Goal: Task Accomplishment & Management: Use online tool/utility

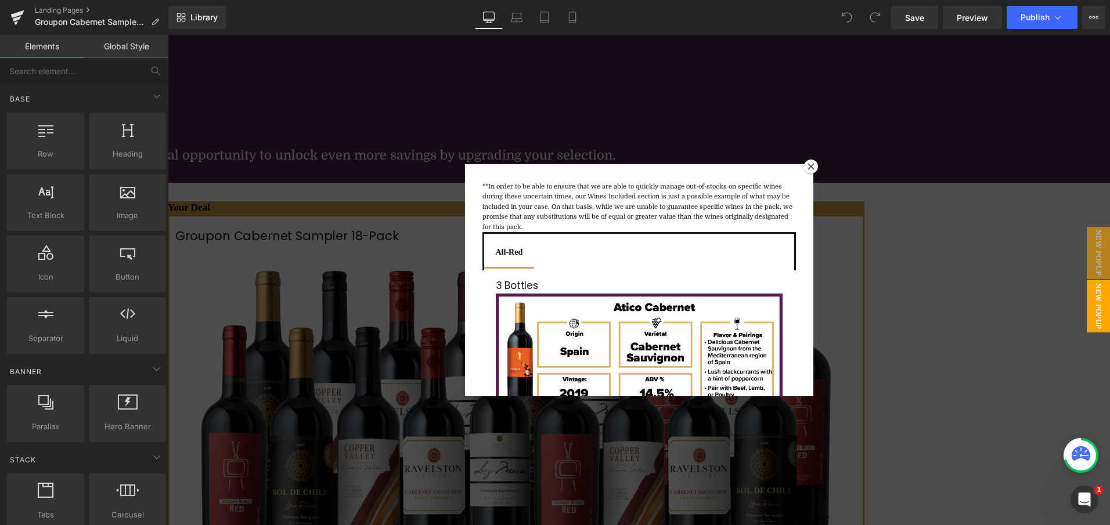
click at [808, 169] on icon at bounding box center [811, 166] width 7 height 7
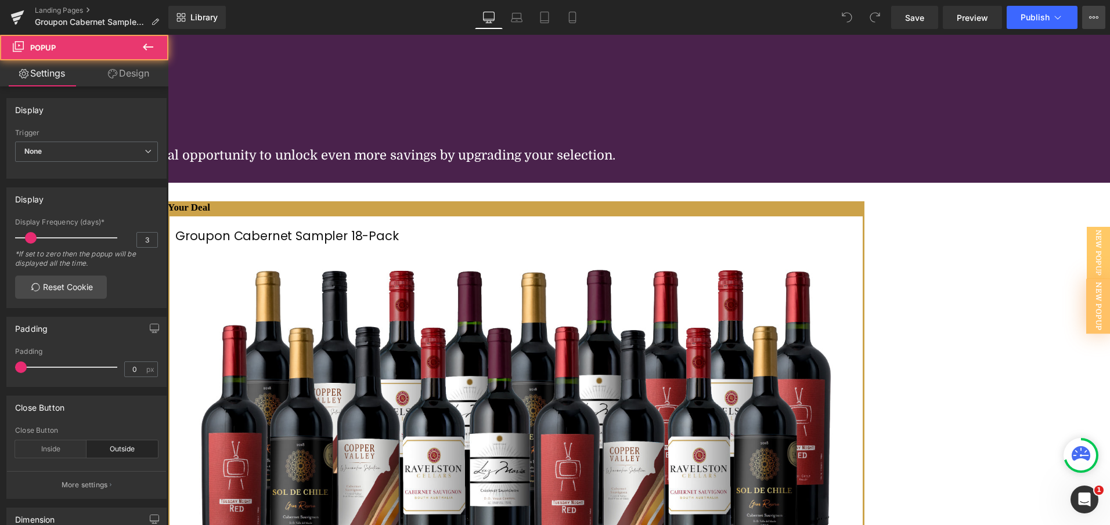
click at [1090, 12] on button "View Live Page View with current Template Save Template to Library Schedule Pub…" at bounding box center [1093, 17] width 23 height 23
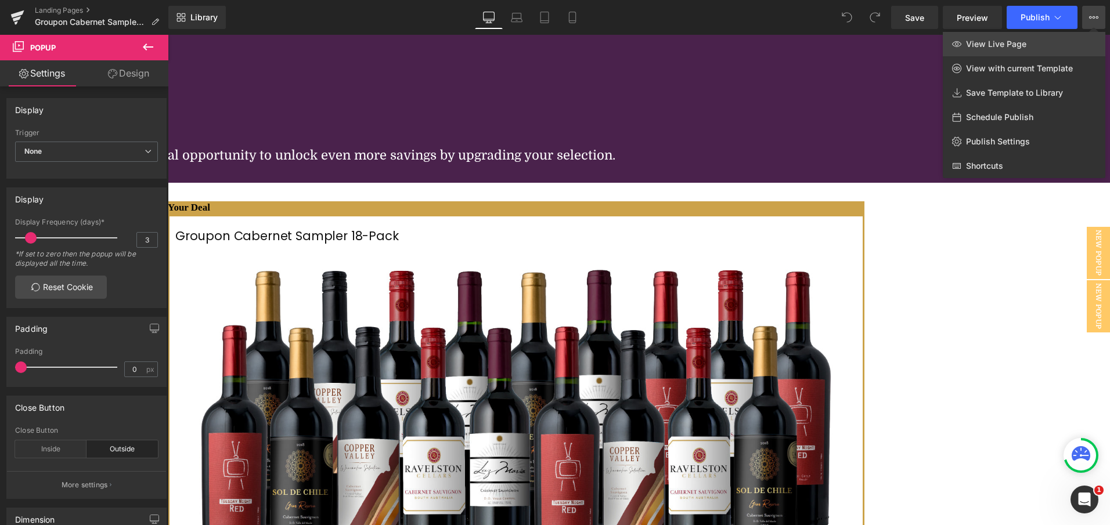
click at [1022, 38] on link "View Live Page" at bounding box center [1024, 44] width 163 height 24
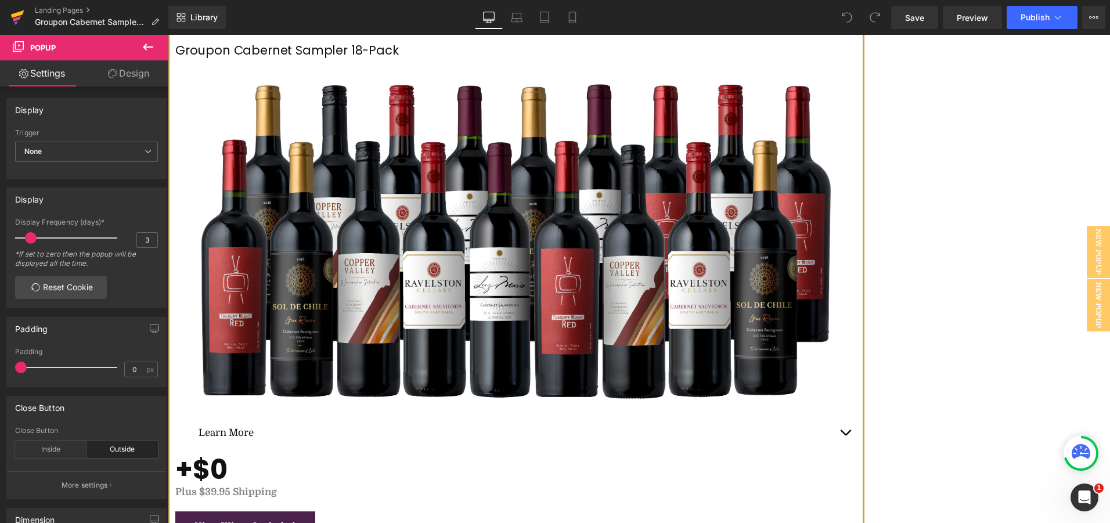
scroll to position [232, 0]
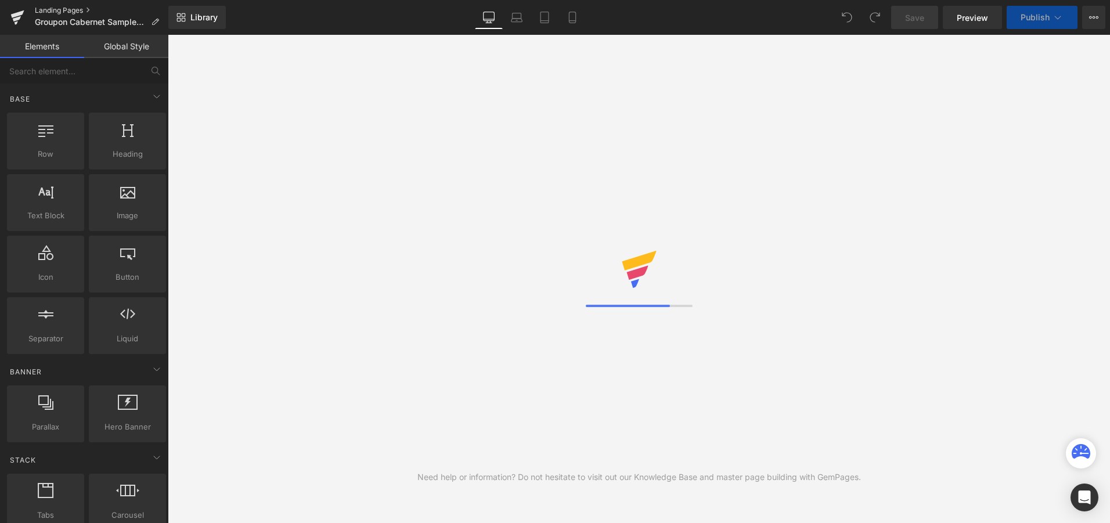
click at [63, 12] on link "Landing Pages" at bounding box center [102, 10] width 134 height 9
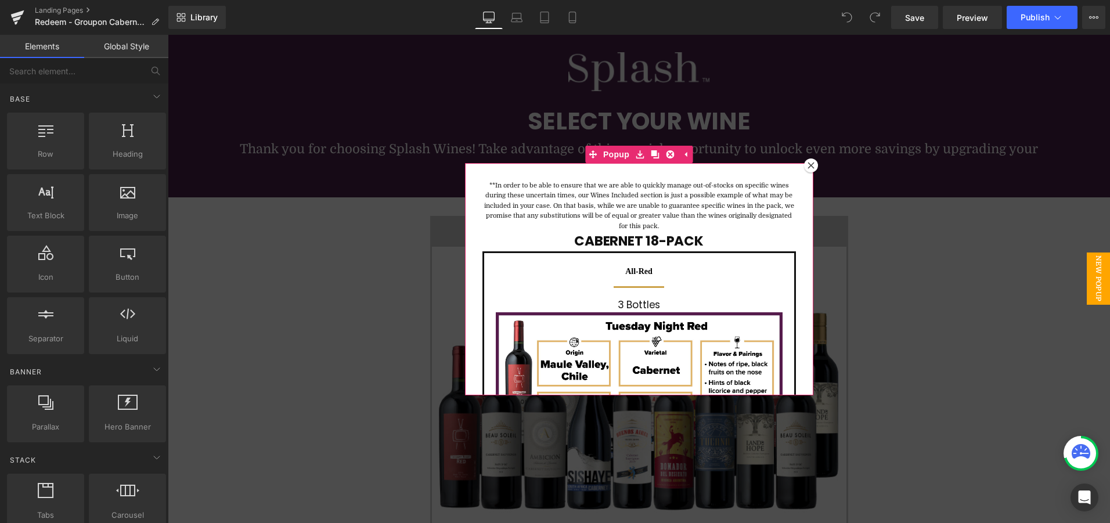
click at [808, 165] on icon at bounding box center [811, 165] width 7 height 7
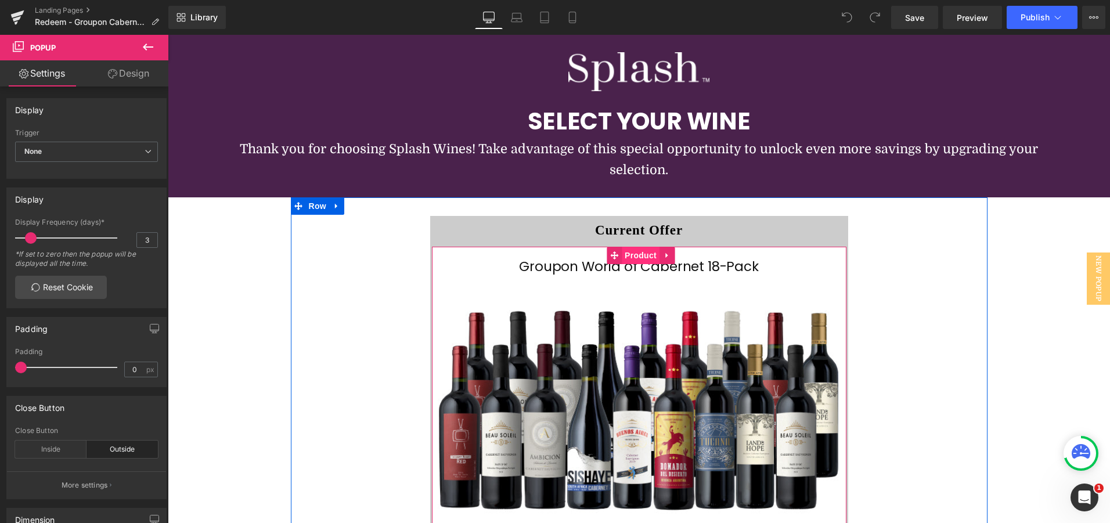
click at [626, 257] on span "Product" at bounding box center [641, 255] width 38 height 17
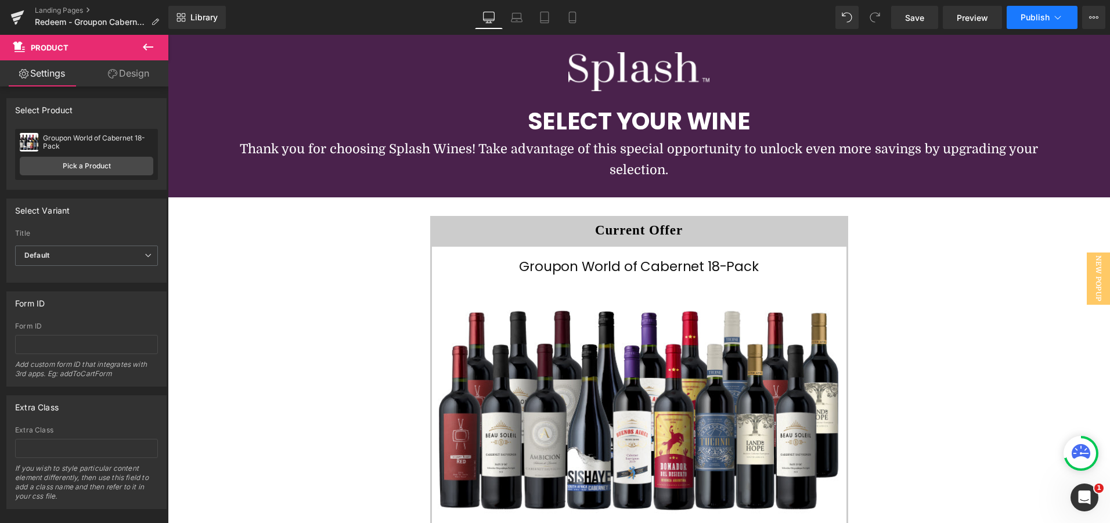
click at [1046, 13] on span "Publish" at bounding box center [1035, 17] width 29 height 9
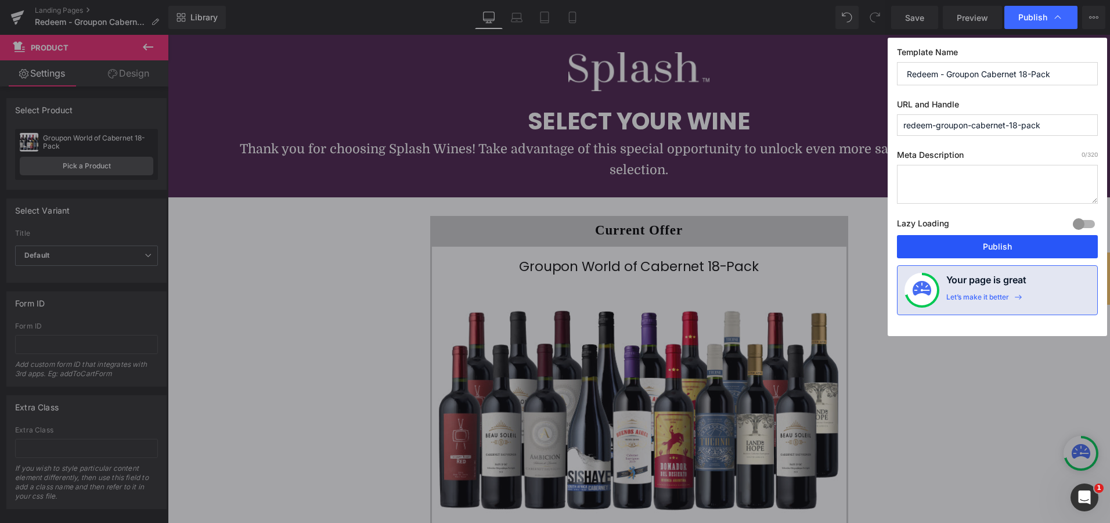
click at [951, 250] on button "Publish" at bounding box center [997, 246] width 201 height 23
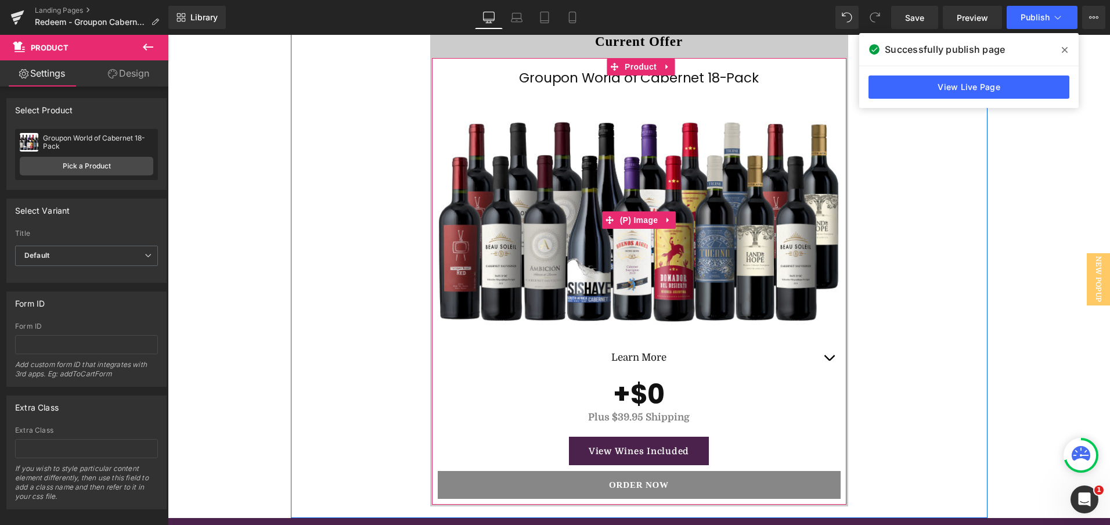
scroll to position [116, 0]
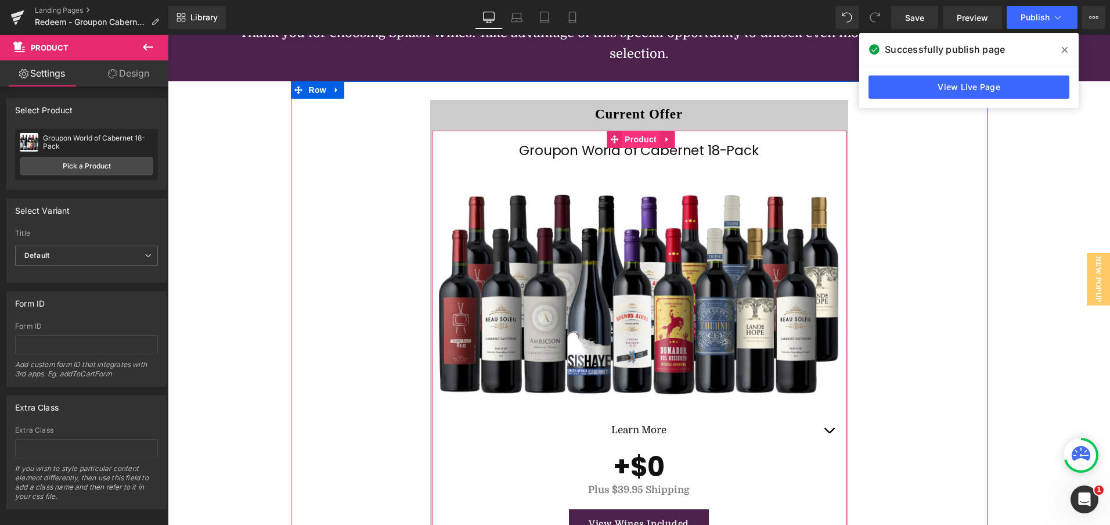
click at [637, 142] on span "Product" at bounding box center [641, 139] width 38 height 17
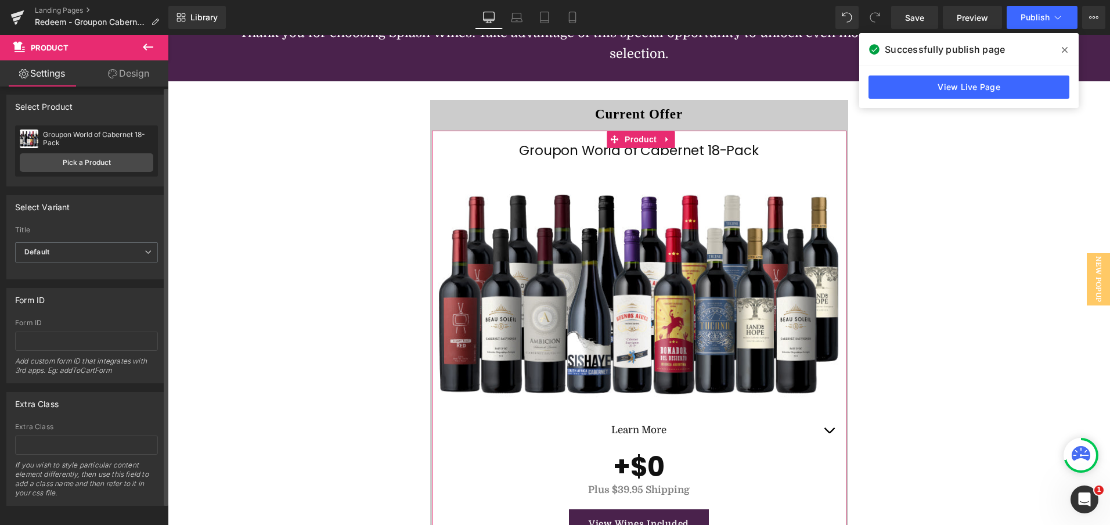
scroll to position [0, 0]
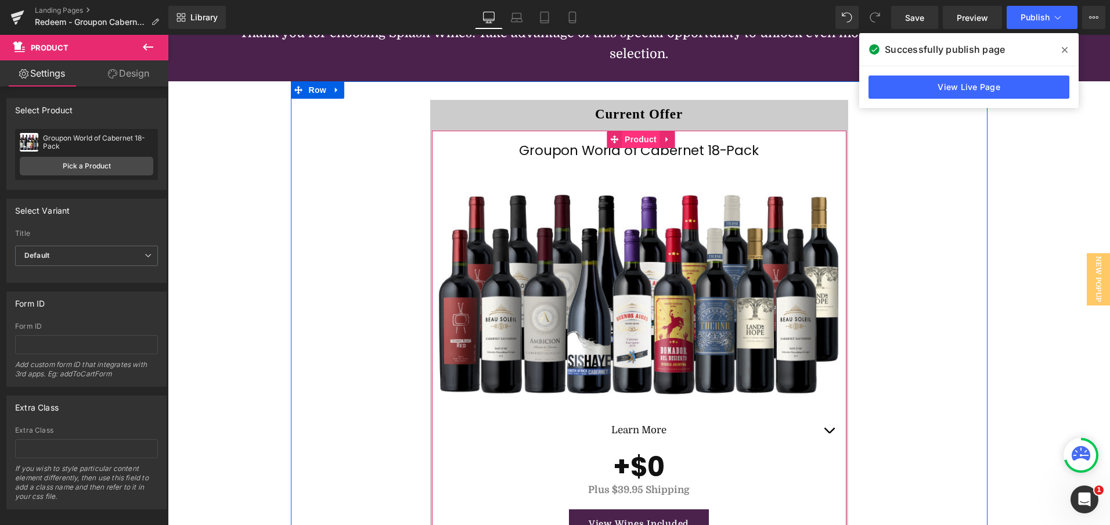
click at [631, 139] on span "Product" at bounding box center [641, 139] width 38 height 17
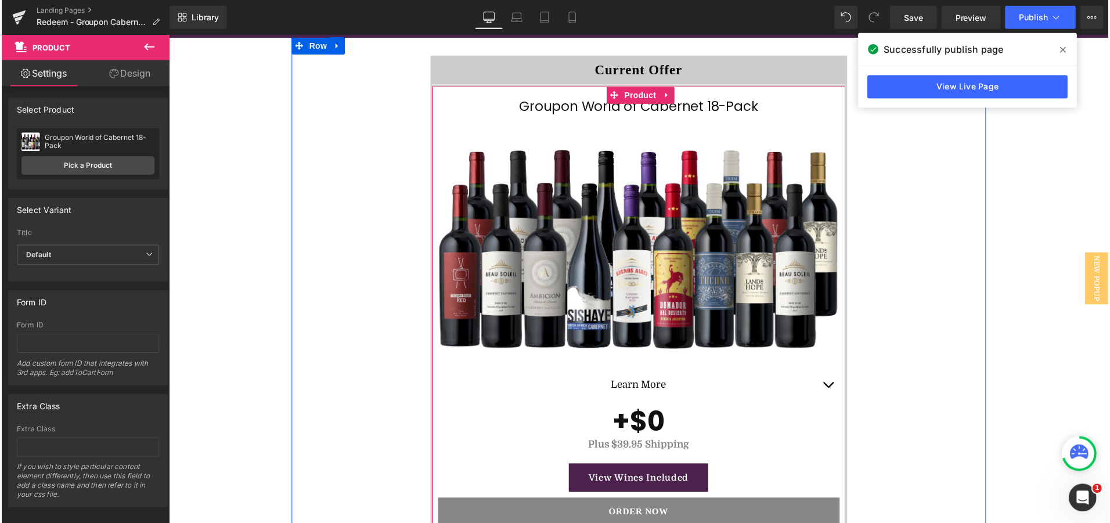
scroll to position [116, 0]
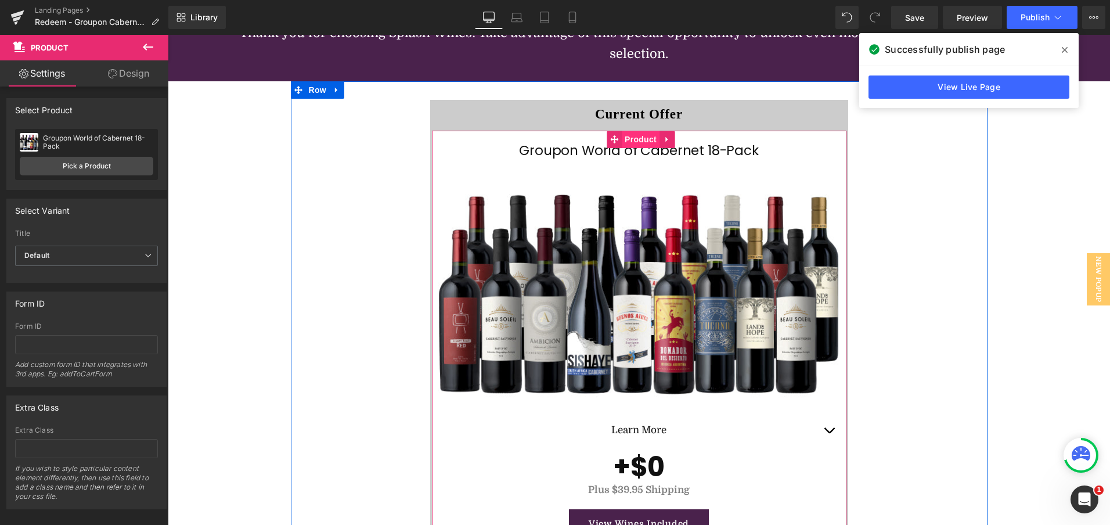
click at [632, 140] on span "Product" at bounding box center [641, 139] width 38 height 17
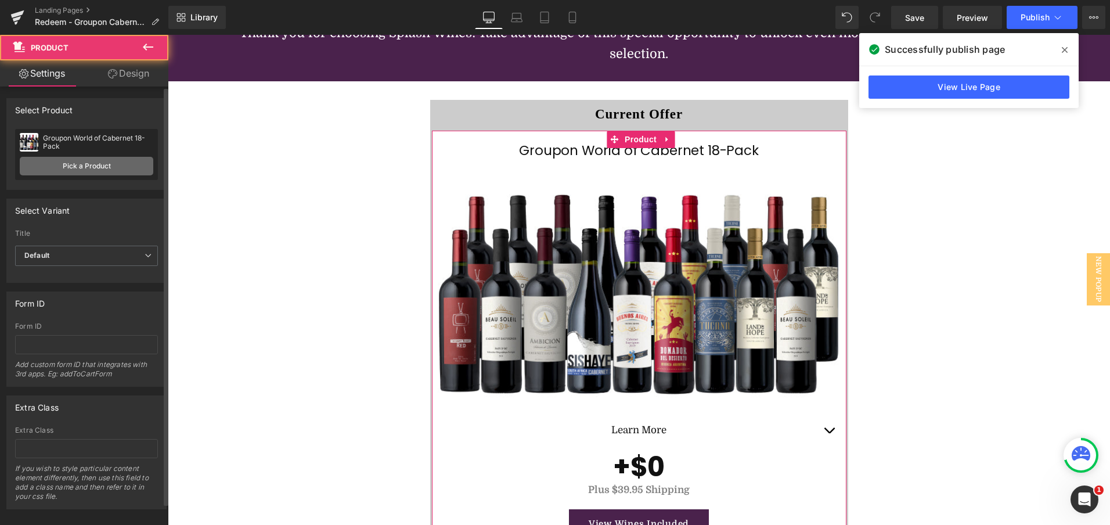
click at [106, 167] on link "Pick a Product" at bounding box center [87, 166] width 134 height 19
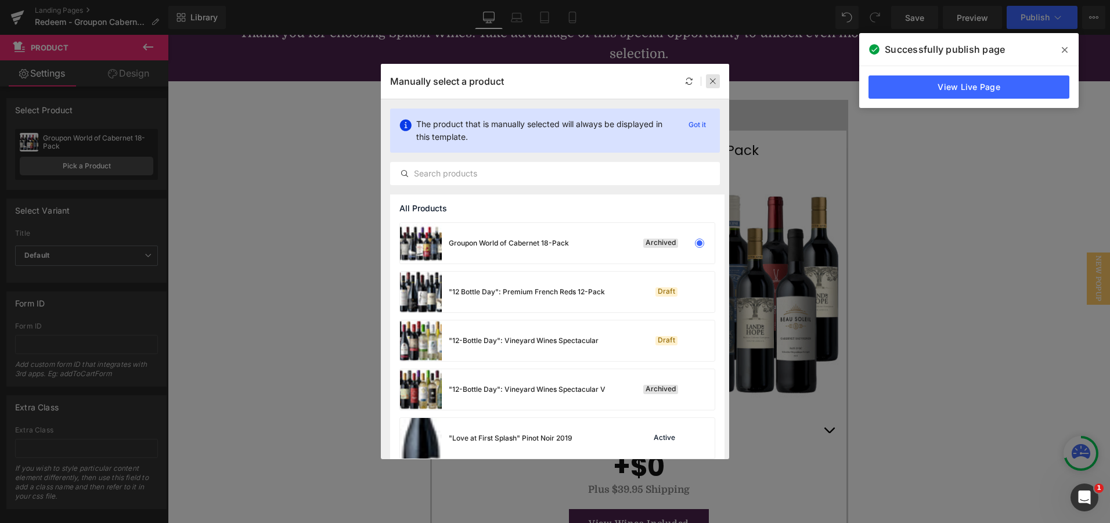
click at [716, 82] on icon at bounding box center [713, 81] width 8 height 8
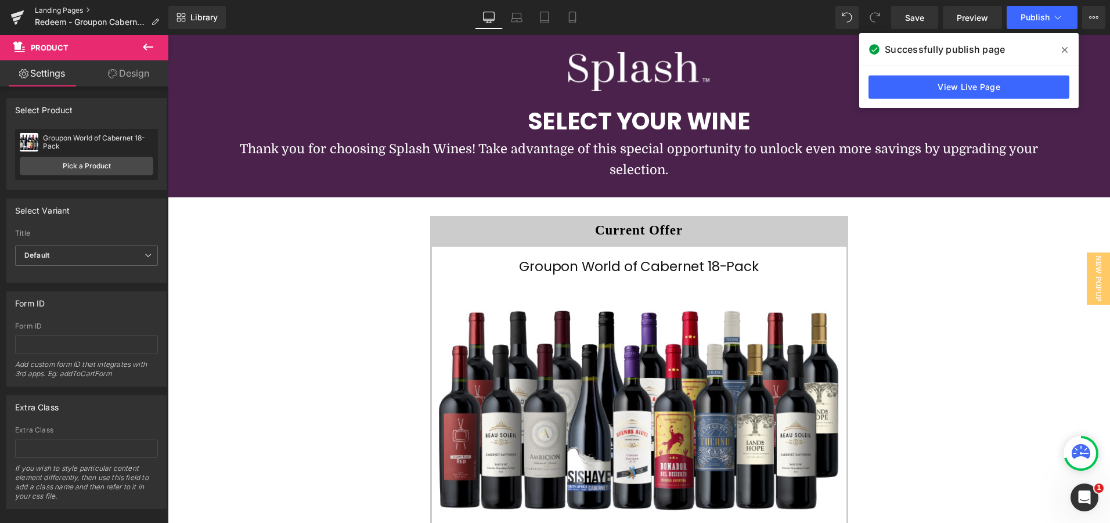
click at [56, 13] on link "Landing Pages" at bounding box center [102, 10] width 134 height 9
